Goal: Task Accomplishment & Management: Manage account settings

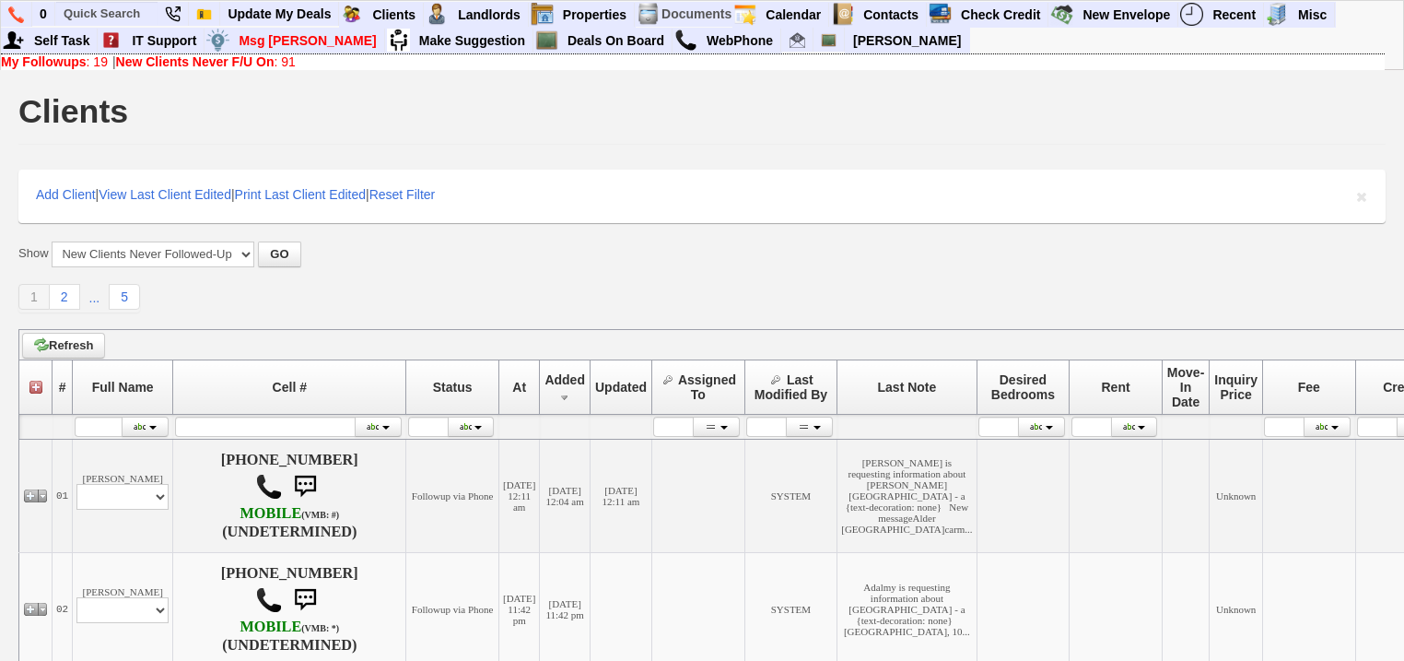
click at [243, 63] on b "New Clients Never F/U On" at bounding box center [195, 61] width 158 height 15
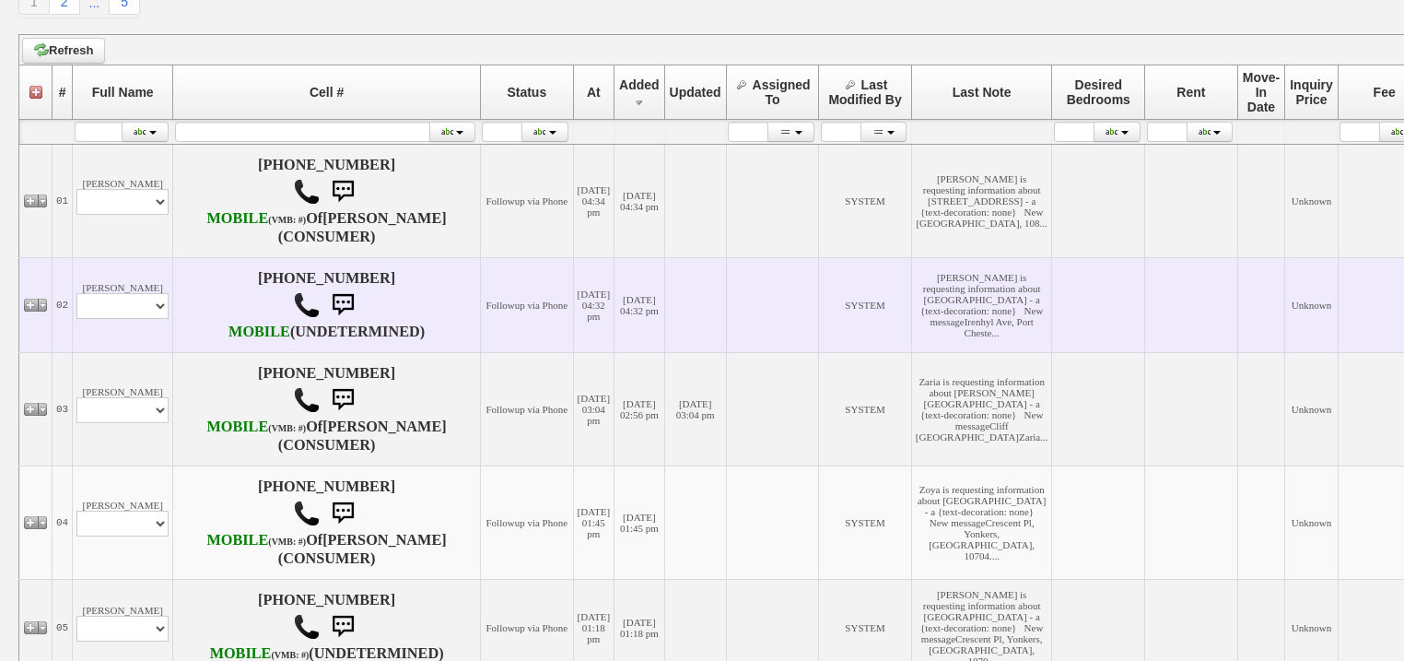
scroll to position [326, 0]
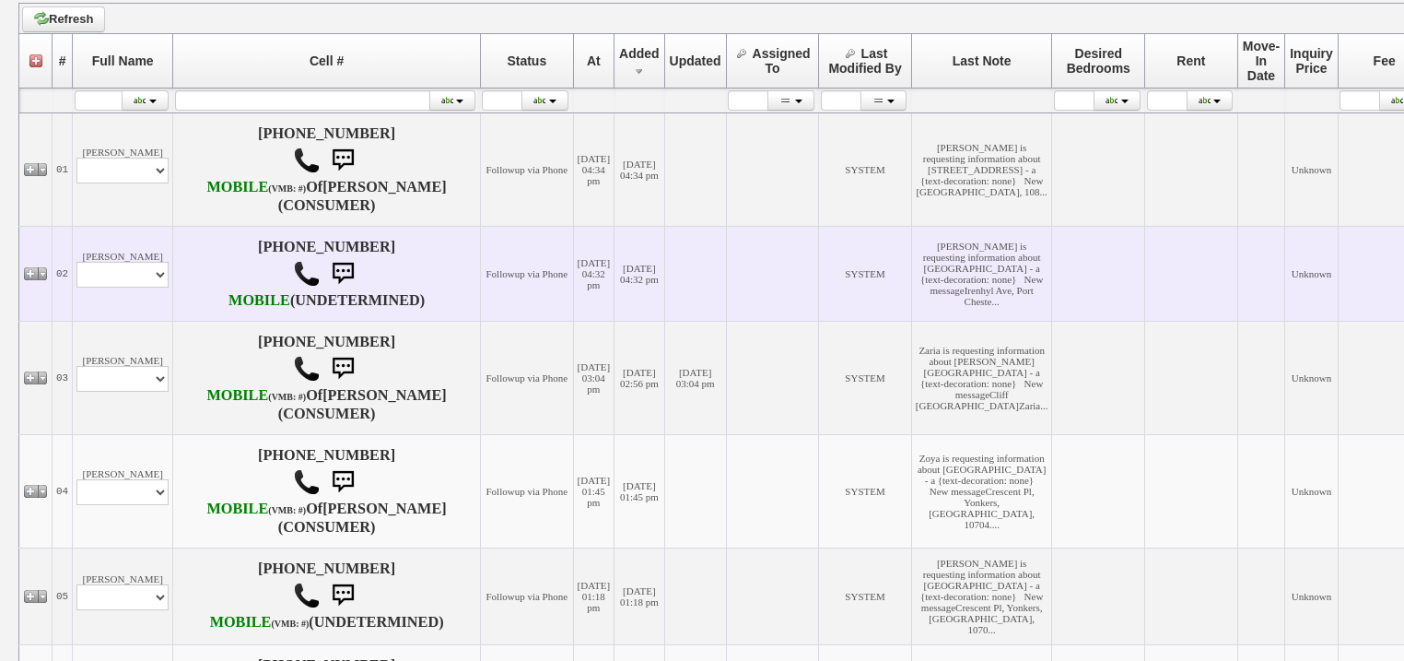
click at [157, 321] on td "Roberto Marques Profile Edit Print Email Externally (Will Not Be Tracked In CRM…" at bounding box center [123, 273] width 100 height 95
click at [155, 287] on select "Profile Edit Print Email Externally (Will Not Be Tracked In CRM) Closed Deals" at bounding box center [122, 275] width 92 height 26
select select "ChangeURL,/crm/custom/edit_client_form.php?redirect=%2Fcrm%2Fclients.php&id=167…"
click at [76, 287] on select "Profile Edit Print Email Externally (Will Not Be Tracked In CRM) Closed Deals" at bounding box center [122, 275] width 92 height 26
select select
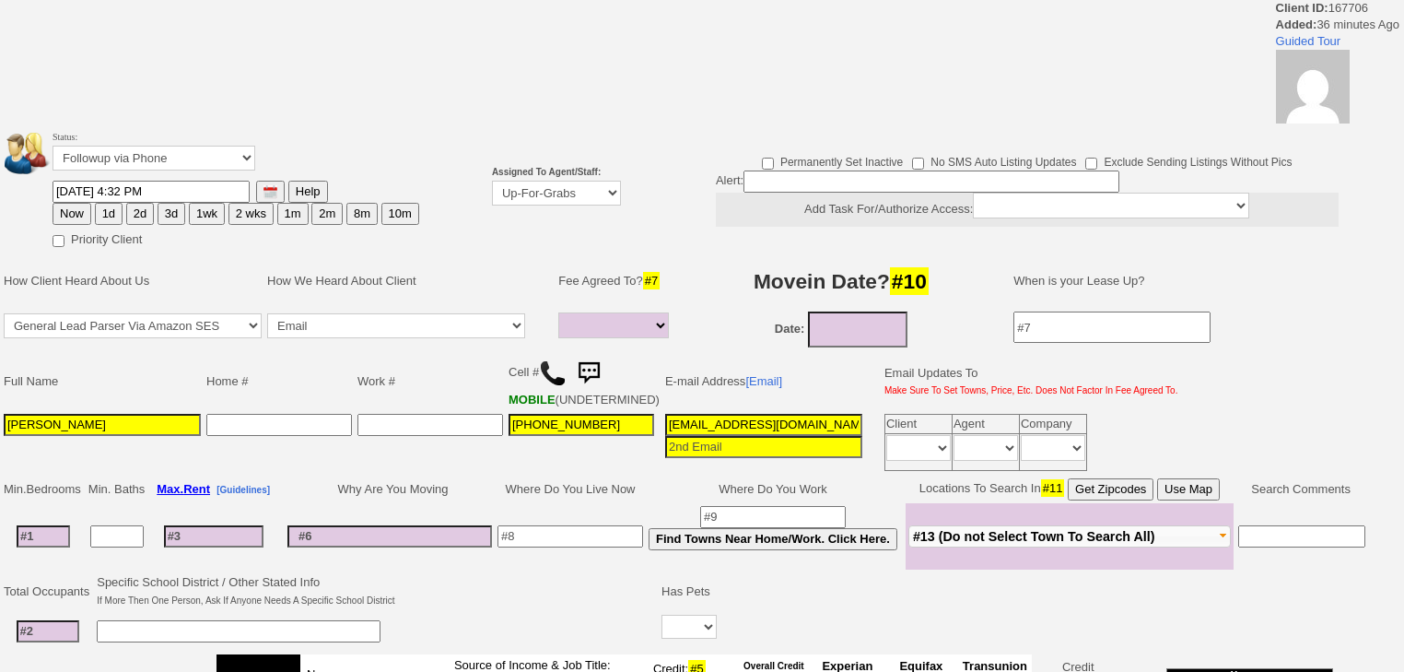
select select
click at [575, 198] on td "Status: Followup via Phone Followup via Email Followup When Section 8 Property …" at bounding box center [689, 187] width 1379 height 129
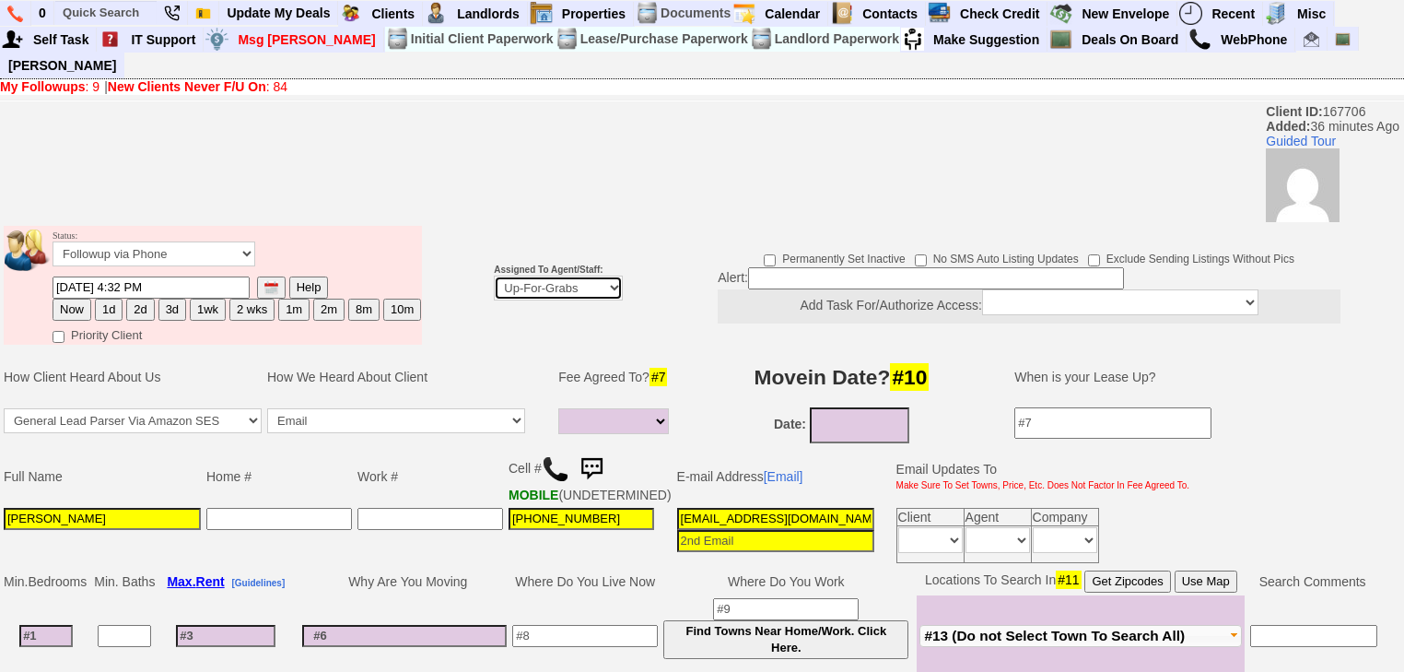
click at [557, 275] on select "Up-For-Grabs ***** STAFF ***** Bob Bruno 914-419-3579 Cristy Liberto 914-486-10…" at bounding box center [558, 287] width 129 height 25
select select "227"
click at [494, 275] on select "Up-For-Grabs ***** STAFF ***** Bob Bruno 914-419-3579 Cristy Liberto 914-486-10…" at bounding box center [558, 287] width 129 height 25
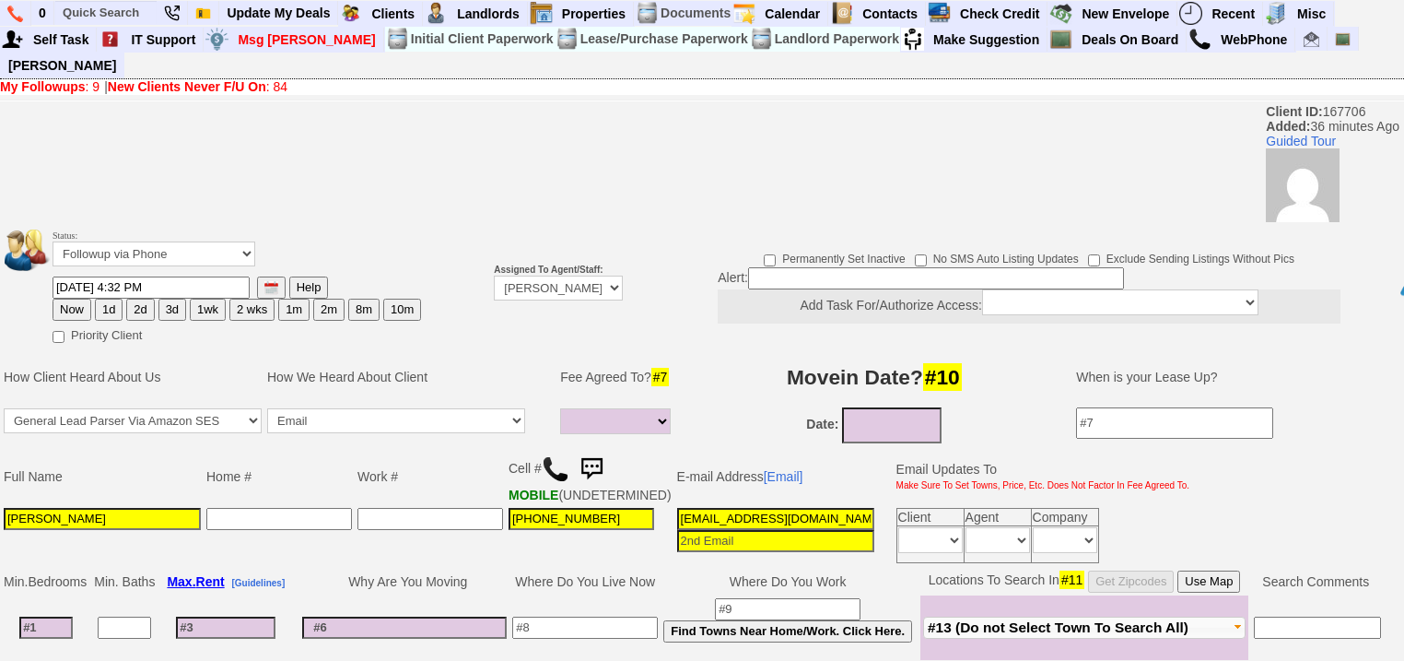
drag, startPoint x: 111, startPoint y: 280, endPoint x: 114, endPoint y: 392, distance: 111.5
click at [111, 299] on button "1d" at bounding box center [109, 310] width 28 height 22
type input "09/05/2025 05:08 PM"
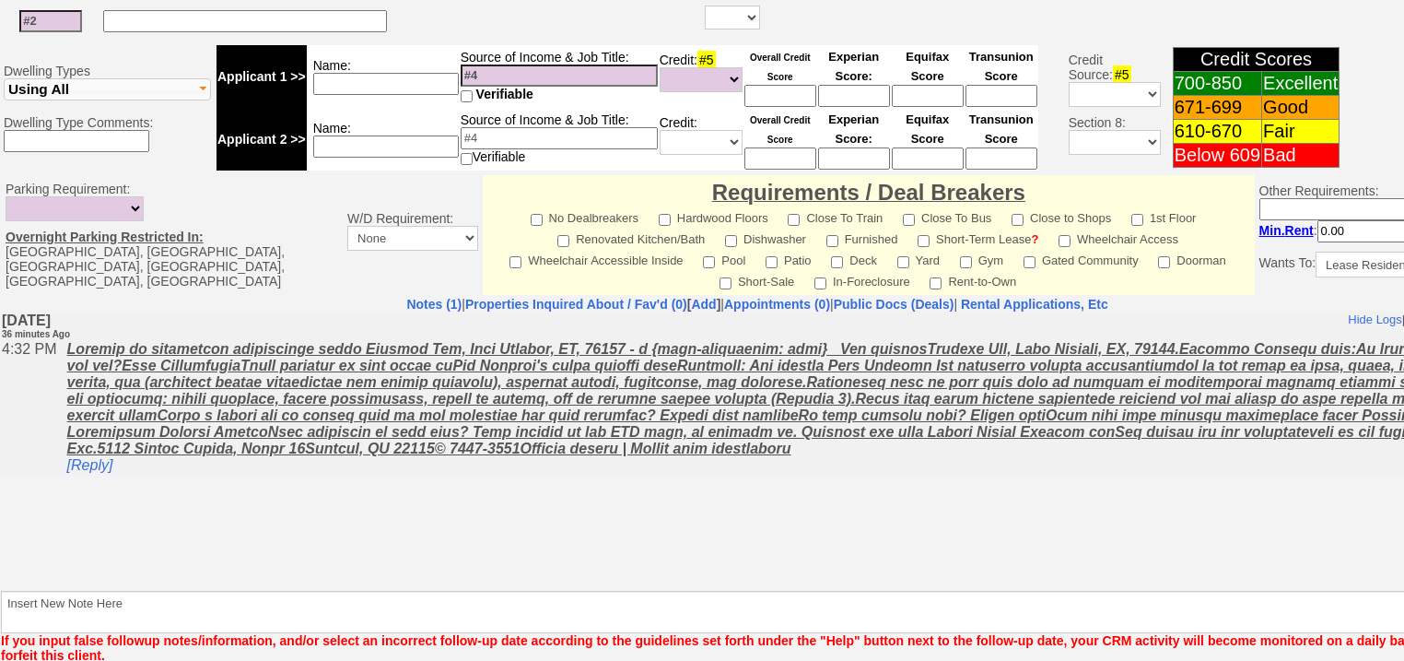
scroll to position [770, 0]
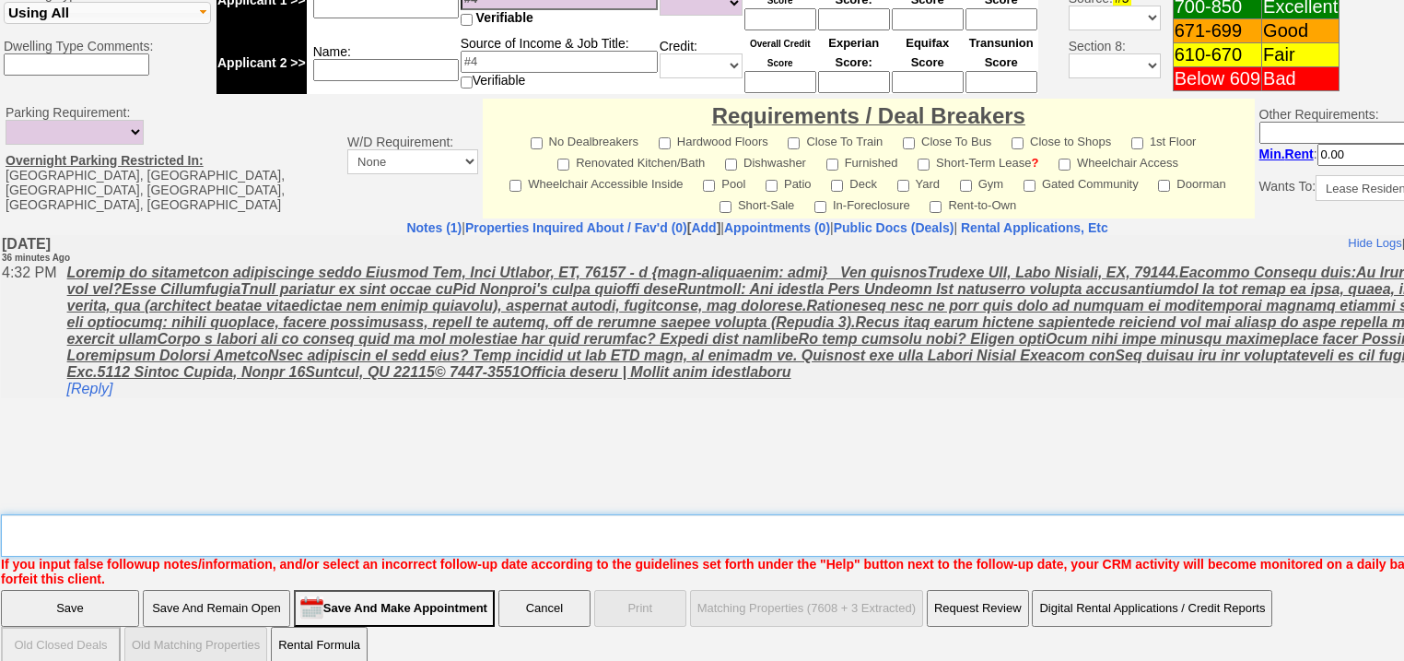
click at [184, 514] on textarea "Insert New Note Here" at bounding box center [764, 535] width 1526 height 42
type textarea "f"
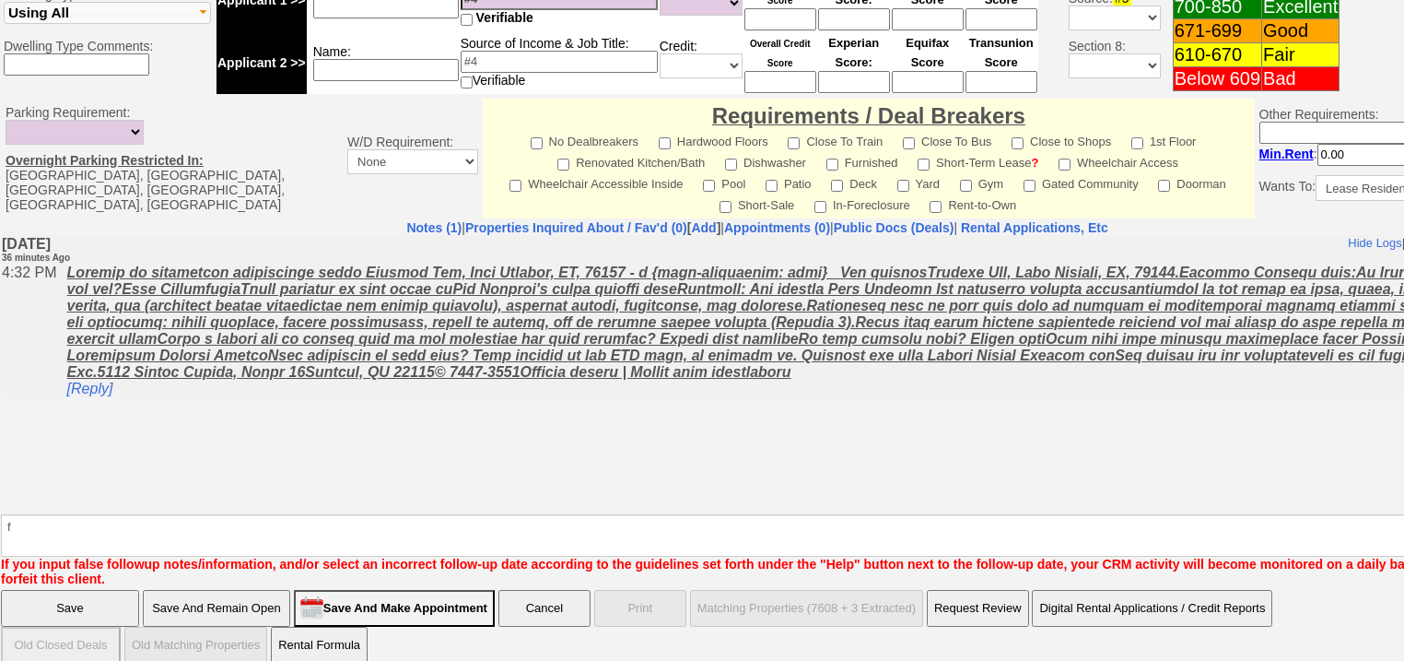
click at [100, 590] on input "Save" at bounding box center [70, 608] width 138 height 37
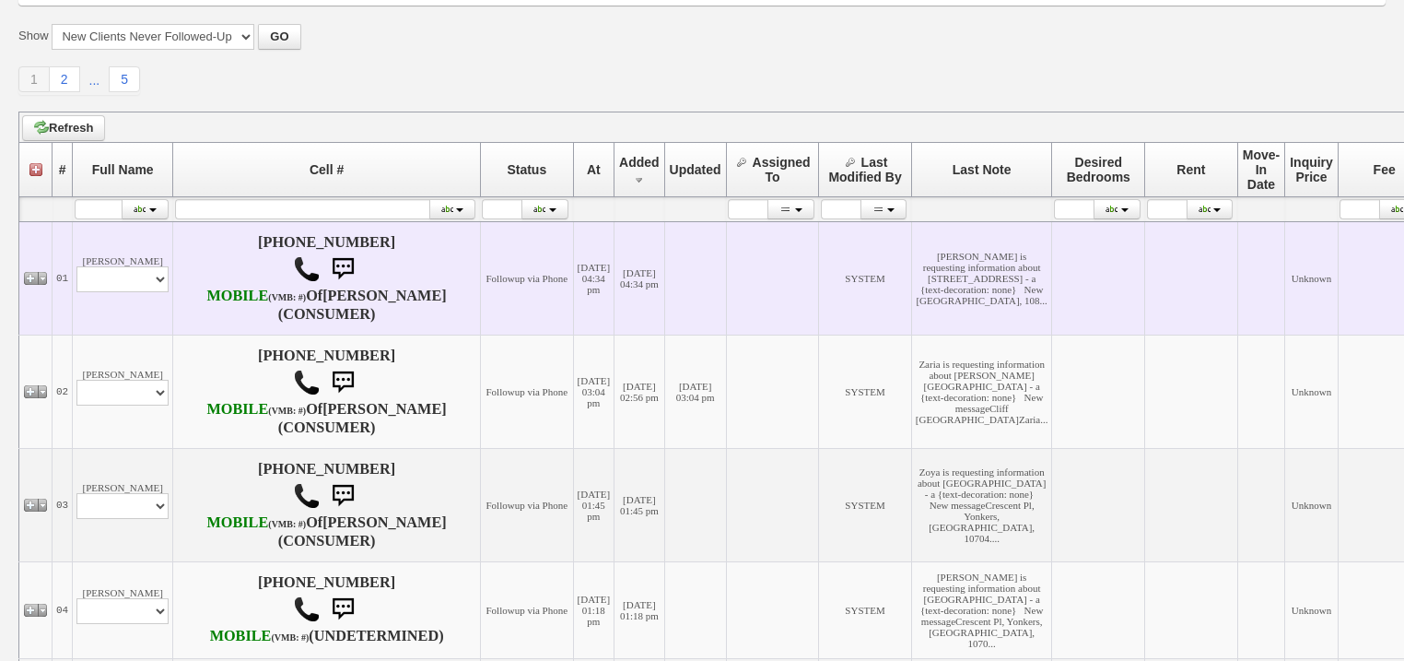
scroll to position [221, 0]
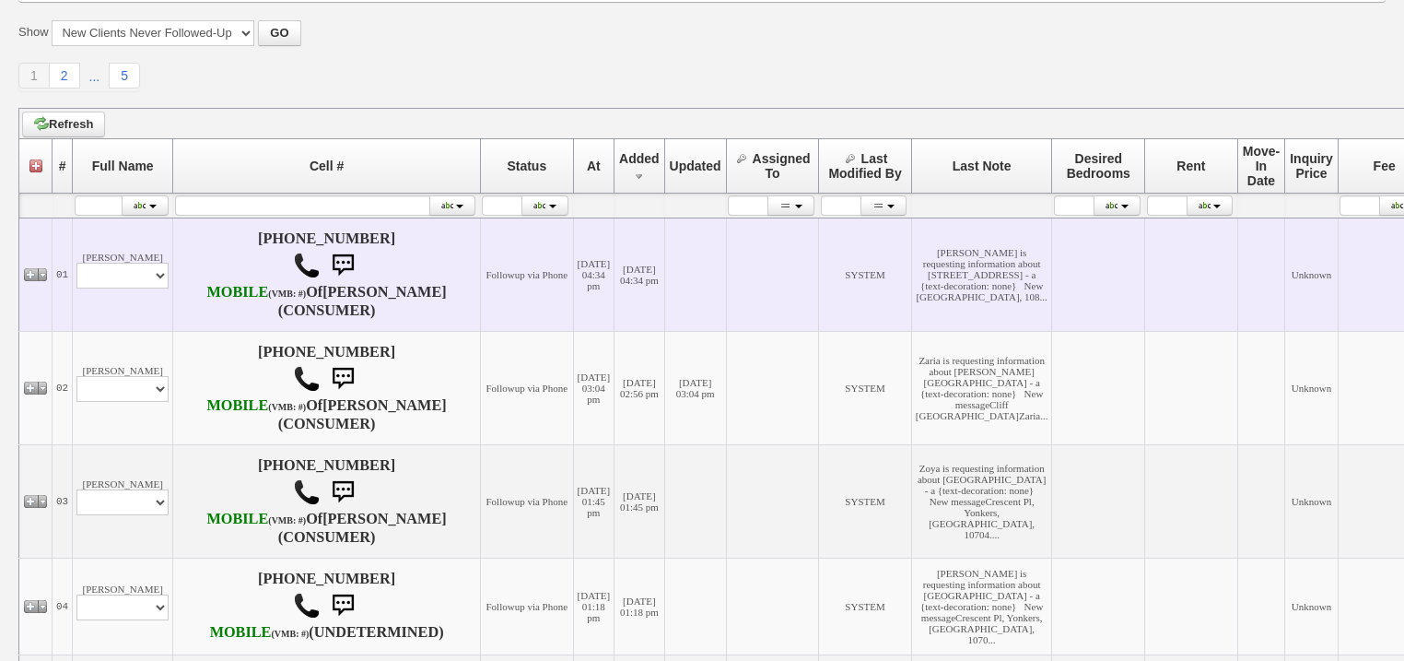
drag, startPoint x: 144, startPoint y: 307, endPoint x: 146, endPoint y: 343, distance: 36.0
click at [144, 311] on td "Miranda Oceguera Profile Edit Print Email Externally (Will Not Be Tracked In CR…" at bounding box center [123, 273] width 100 height 113
drag, startPoint x: 144, startPoint y: 291, endPoint x: 146, endPoint y: 303, distance: 12.1
click at [144, 288] on select "Profile Edit Print Email Externally (Will Not Be Tracked In CRM) Closed Deals" at bounding box center [122, 276] width 92 height 26
select select "ChangeURL,/crm/custom/edit_client_form.php?redirect=%2Fcrm%2Fclients.php&id=167…"
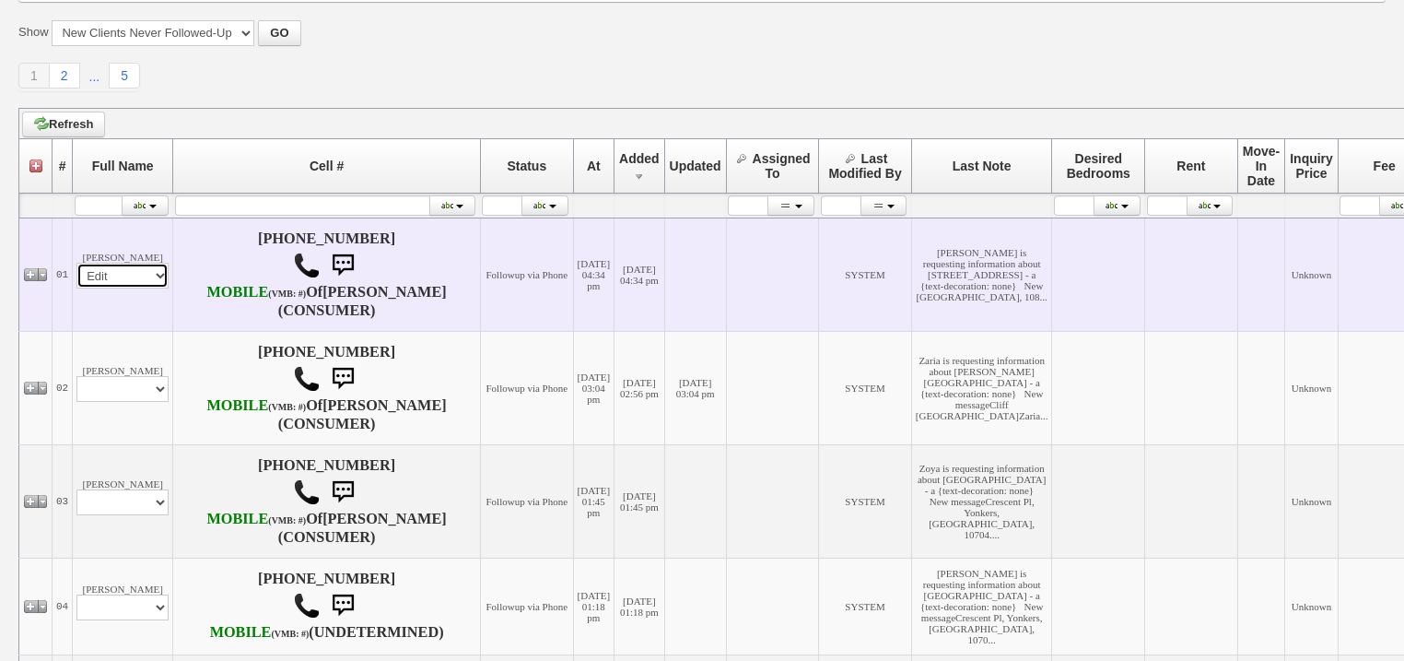
click at [76, 281] on select "Profile Edit Print Email Externally (Will Not Be Tracked In CRM) Closed Deals" at bounding box center [122, 276] width 92 height 26
select select
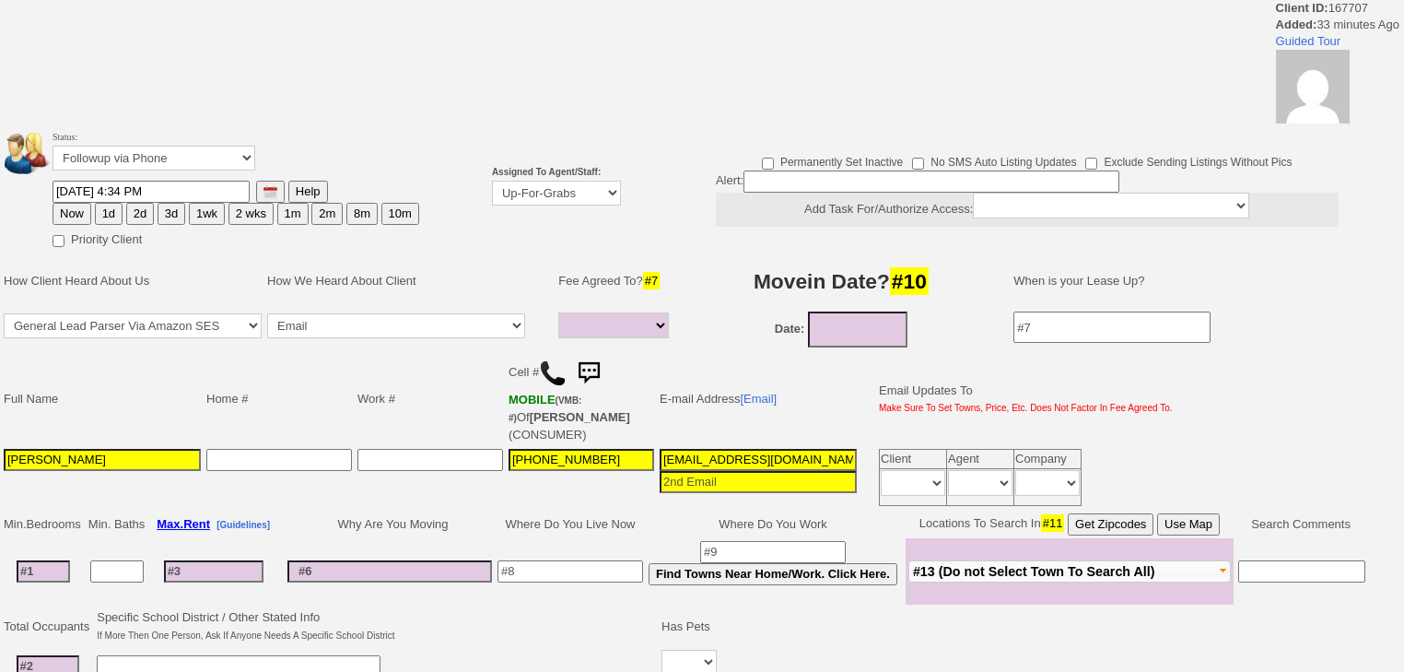
select select
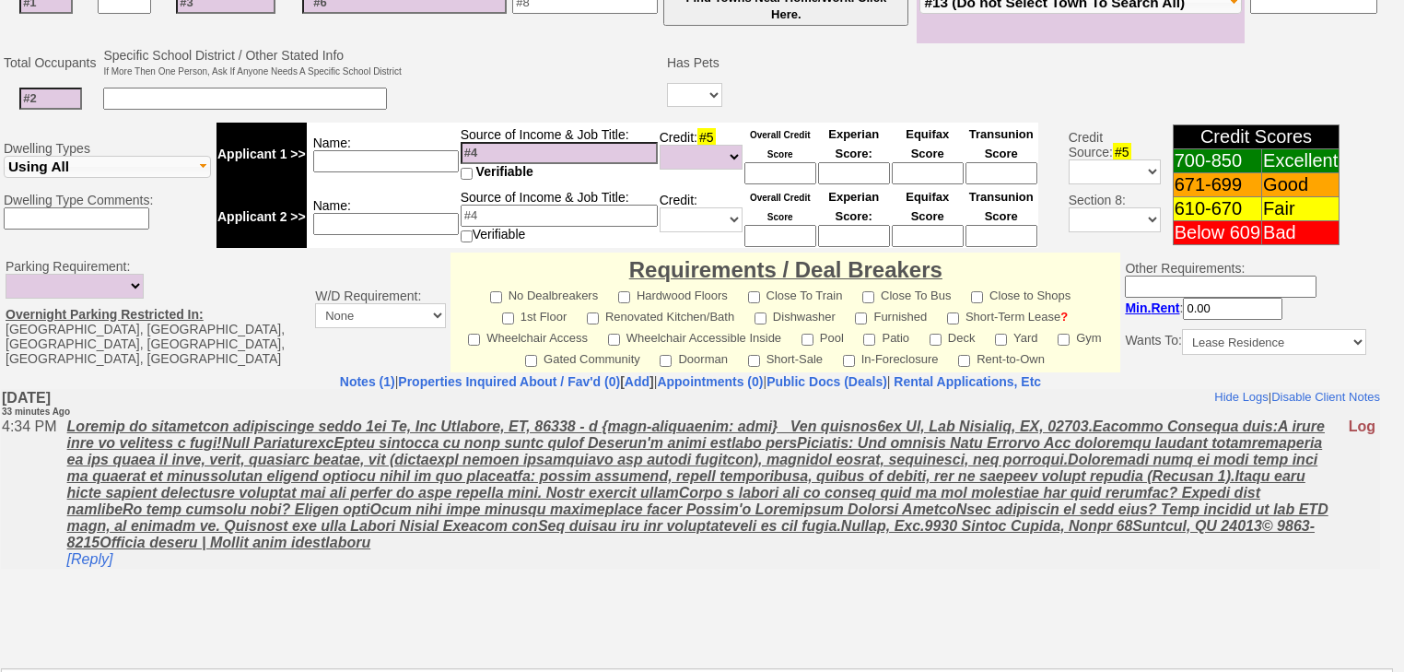
scroll to position [376, 0]
